Goal: Information Seeking & Learning: Learn about a topic

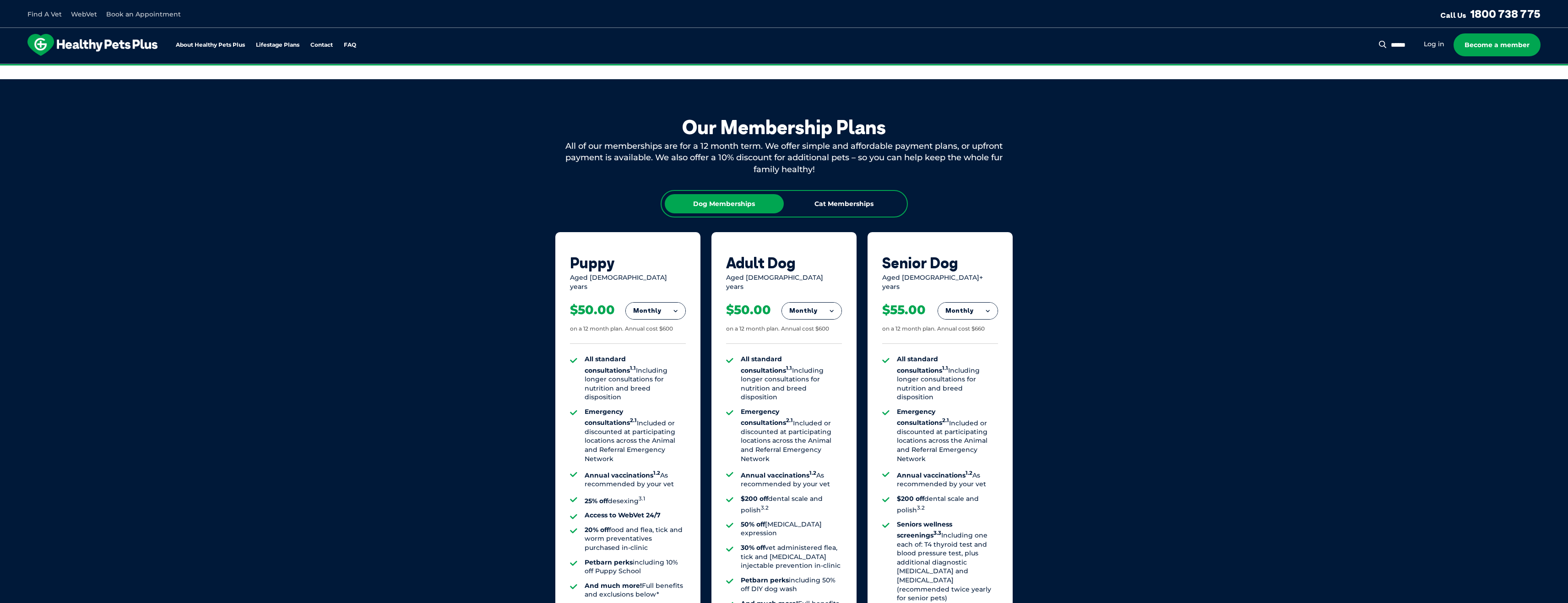
scroll to position [458, 0]
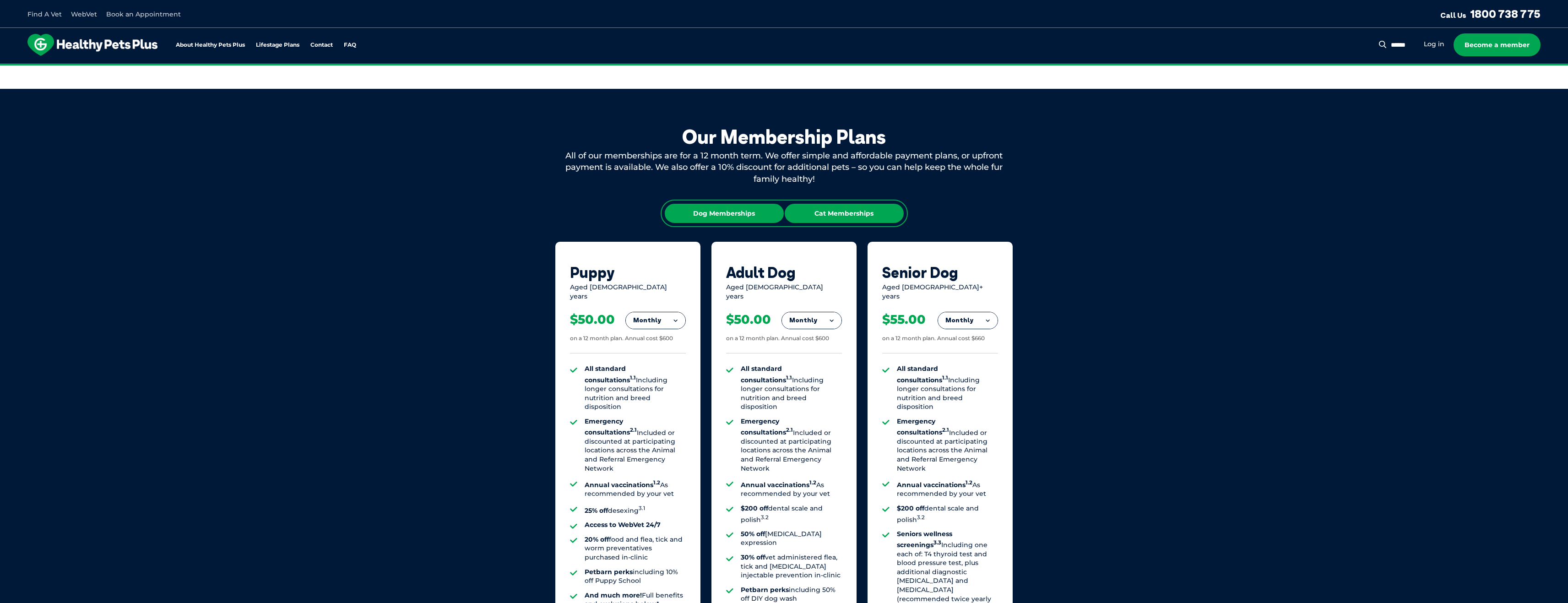
click at [810, 211] on div "Cat Memberships" at bounding box center [844, 214] width 119 height 19
click at [1326, 248] on div "Our Membership Plans All of our memberships are for a 12 month term. We offer s…" at bounding box center [784, 409] width 1568 height 640
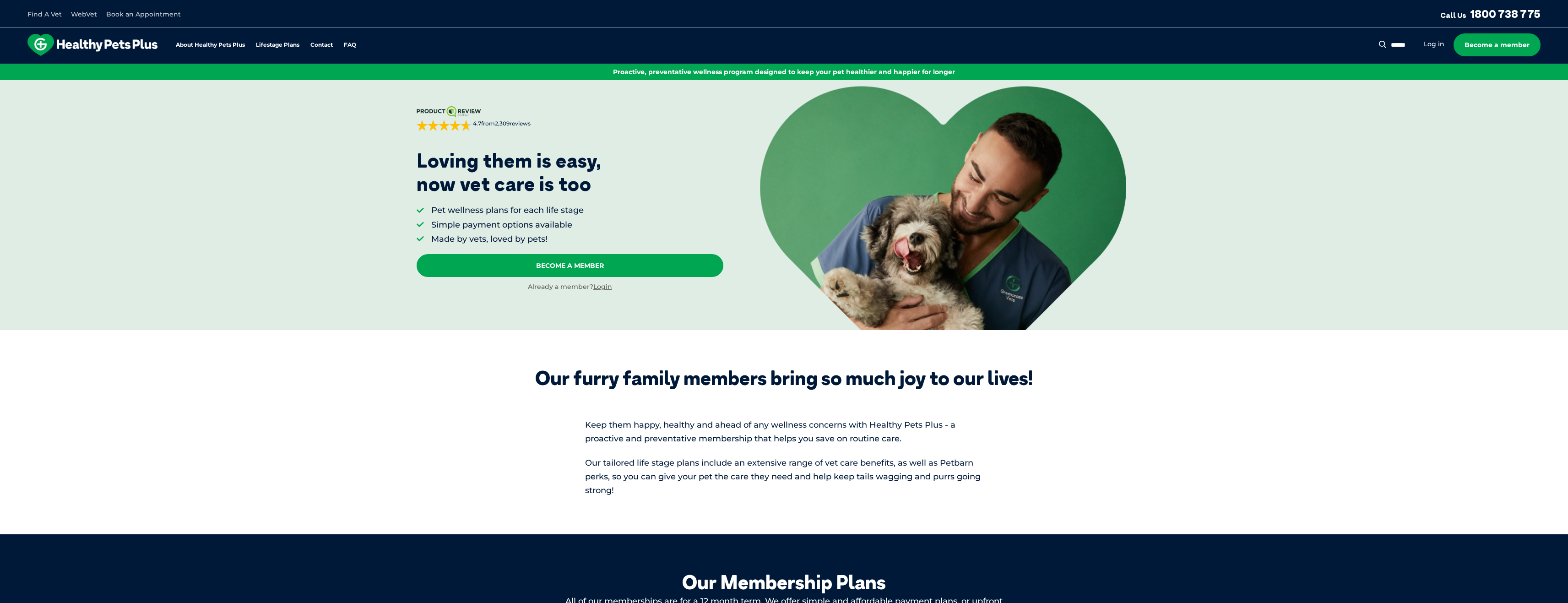
scroll to position [0, 0]
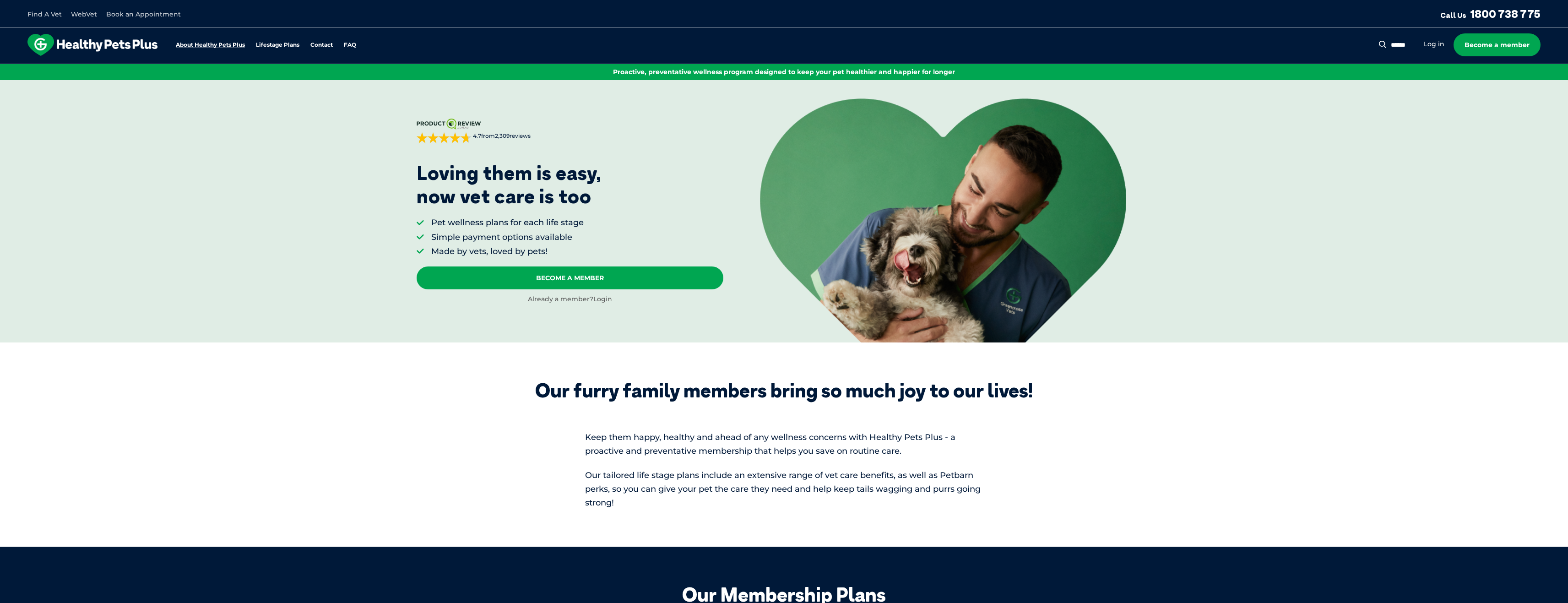
click at [216, 46] on link "About Healthy Pets Plus" at bounding box center [211, 45] width 69 height 6
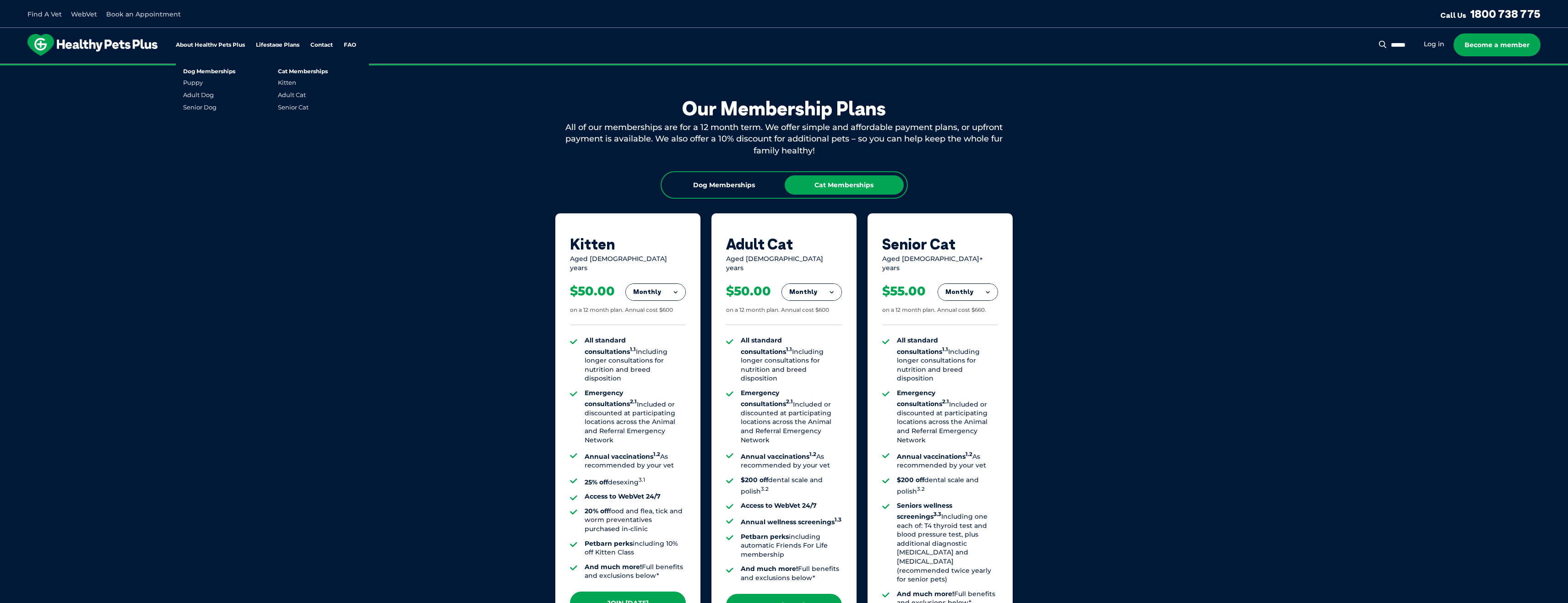
scroll to position [510, 0]
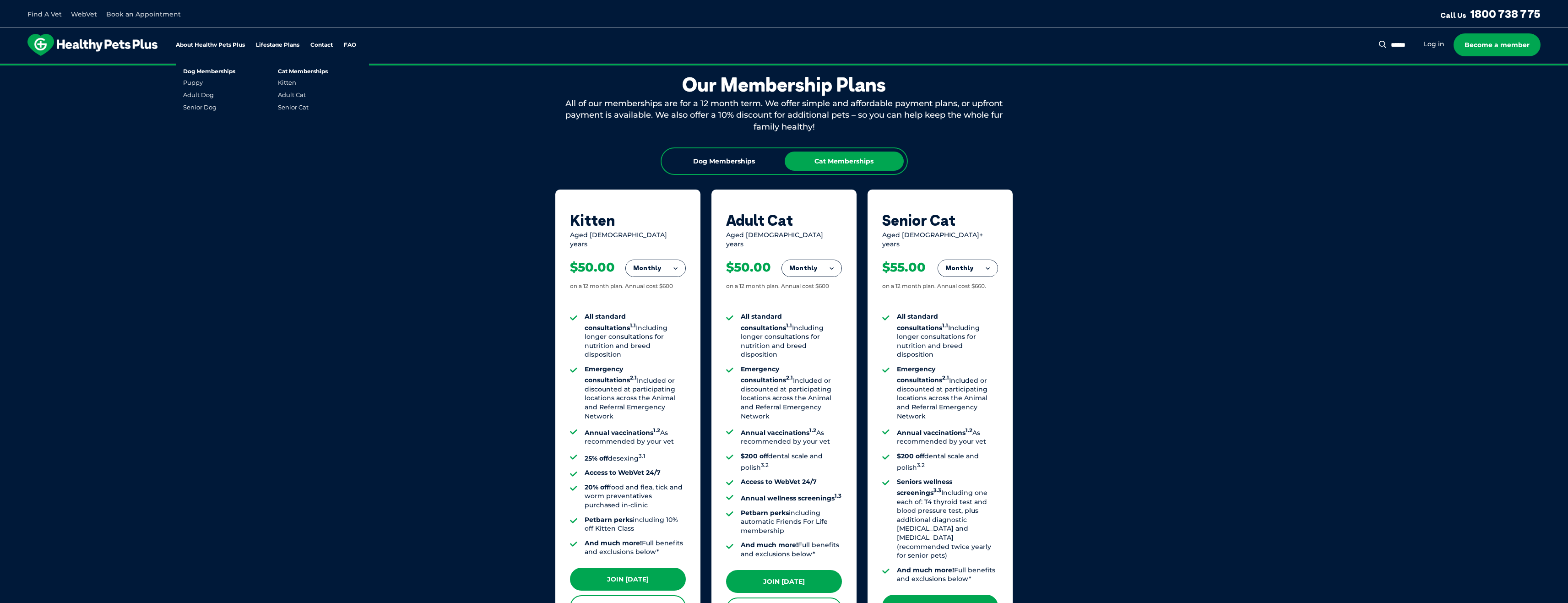
click at [273, 46] on link "Lifestage Plans" at bounding box center [277, 45] width 43 height 6
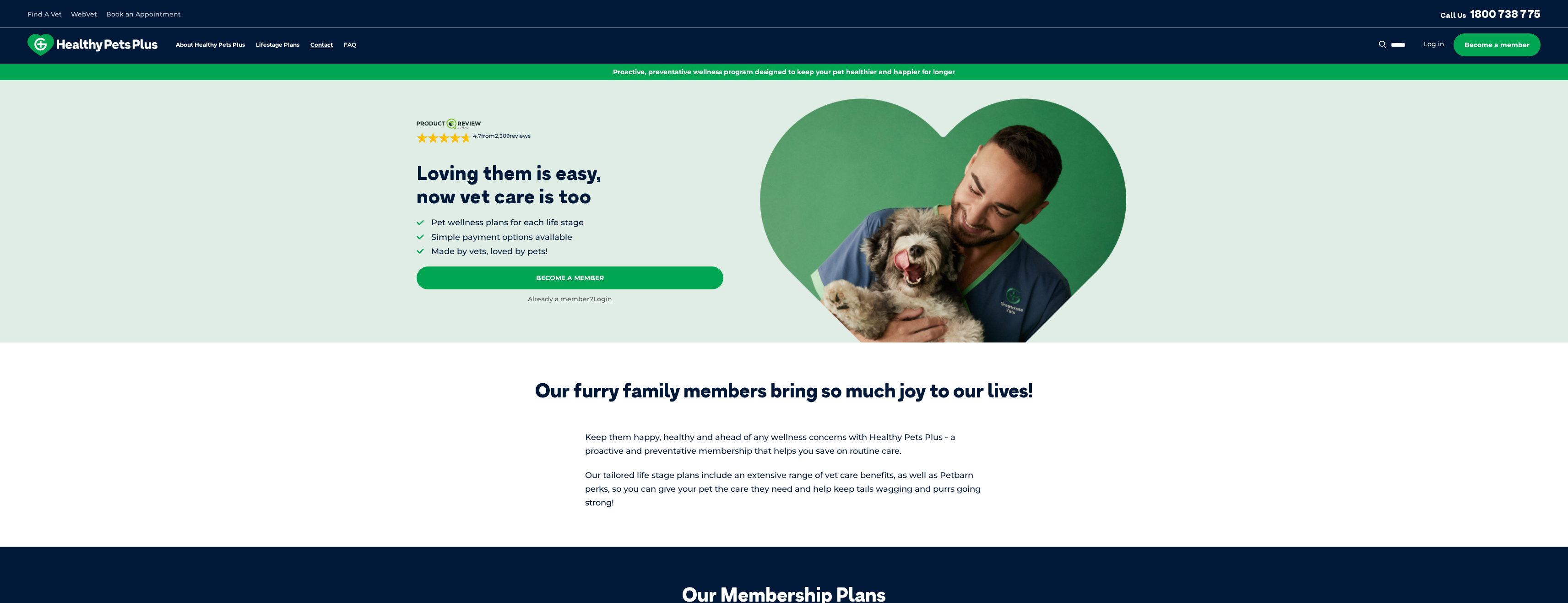
click at [318, 44] on link "Contact" at bounding box center [321, 45] width 23 height 6
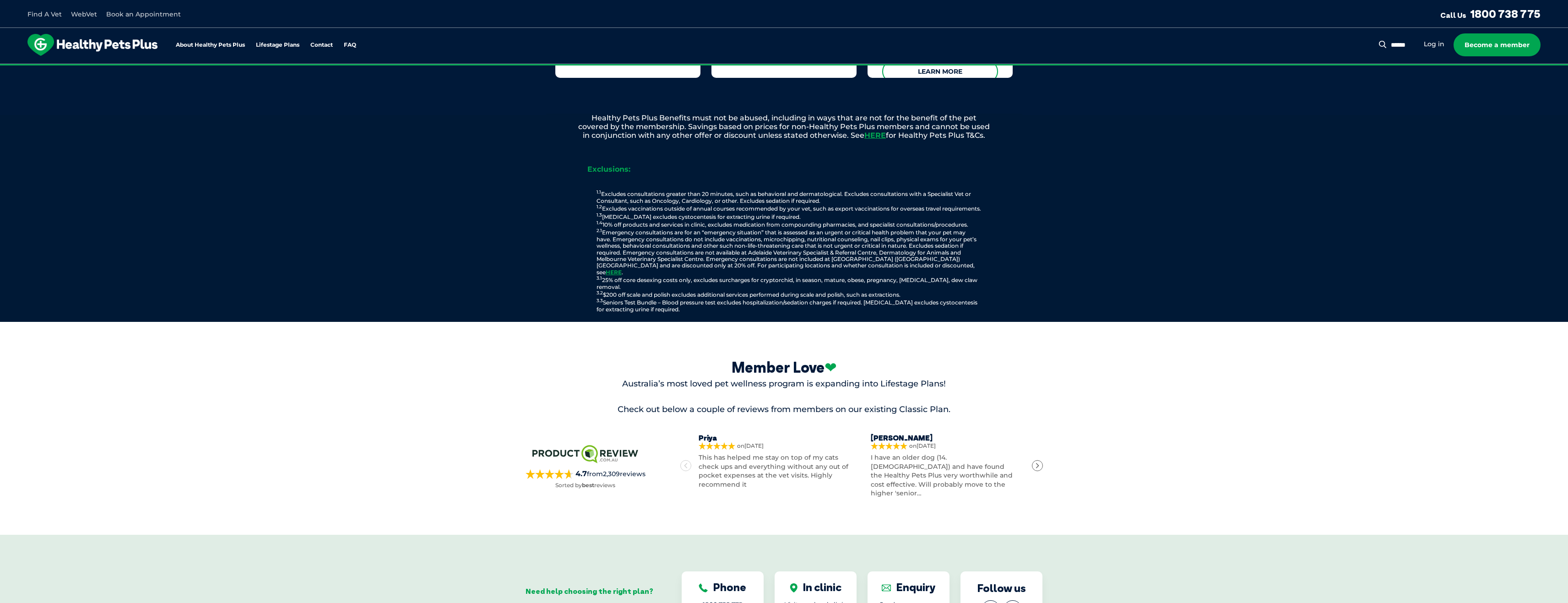
scroll to position [1371, 0]
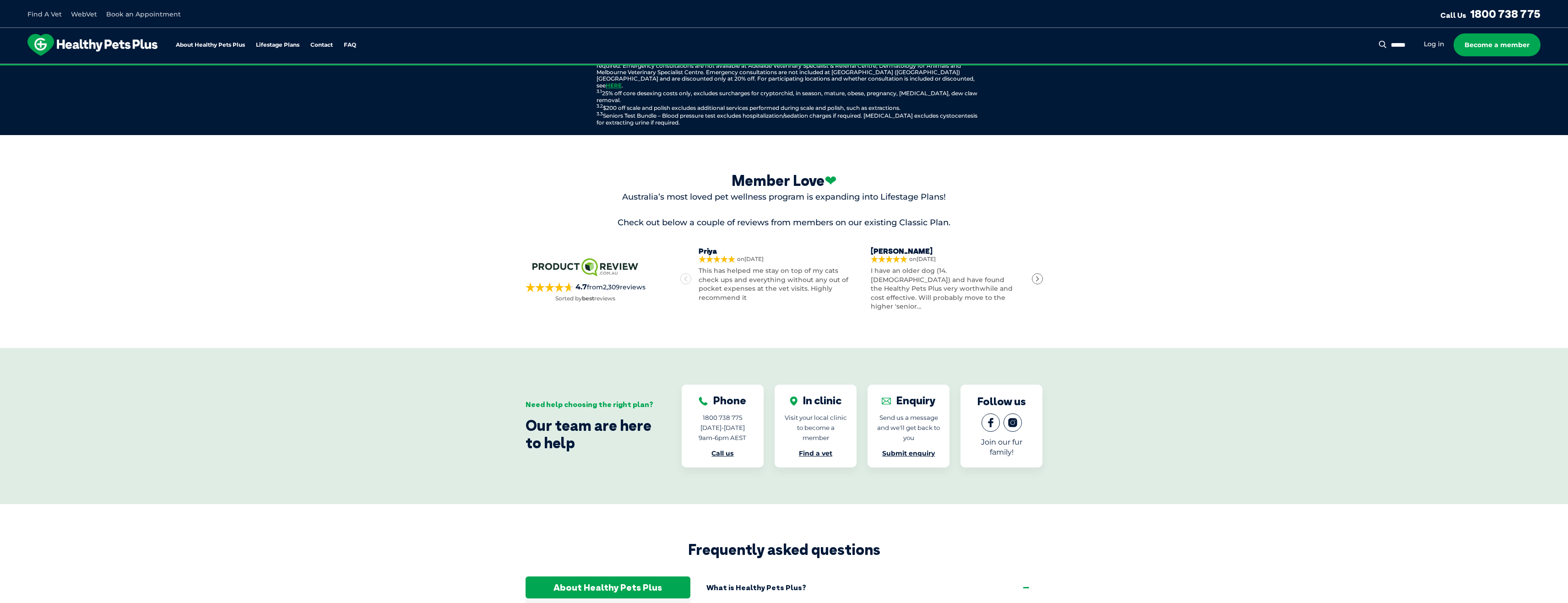
click at [145, 39] on img at bounding box center [93, 45] width 130 height 22
